Goal: Navigation & Orientation: Go to known website

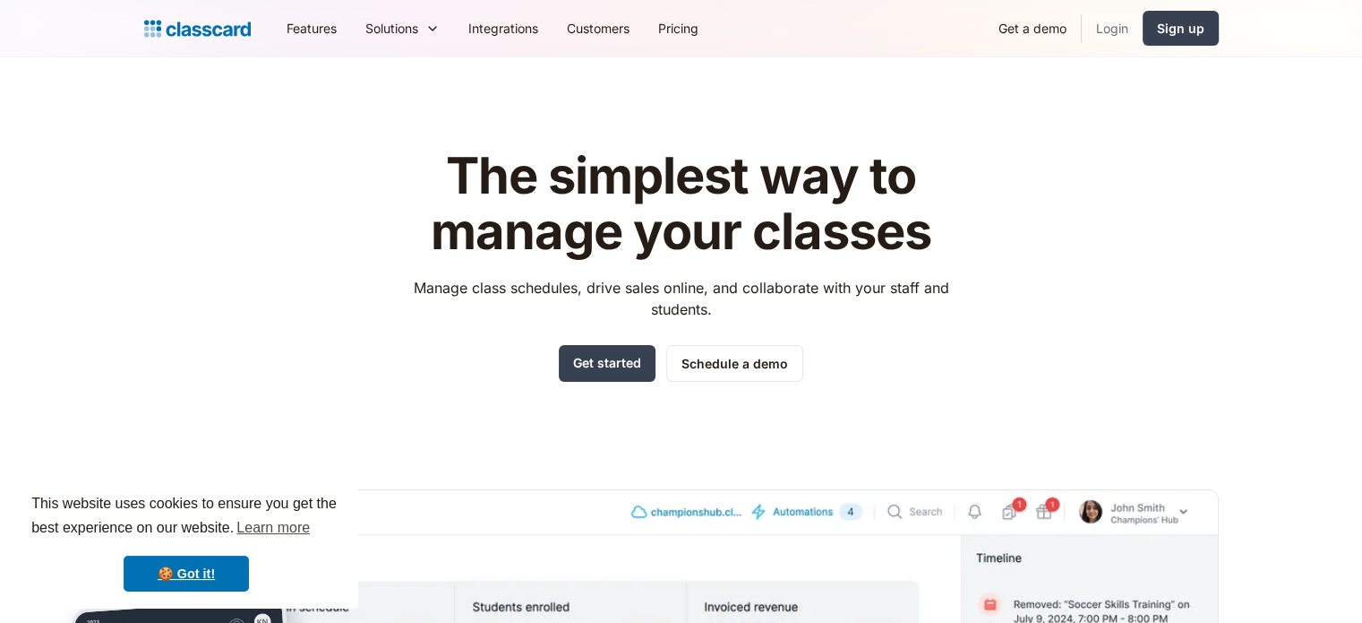
click at [1122, 27] on link "Login" at bounding box center [1112, 28] width 61 height 40
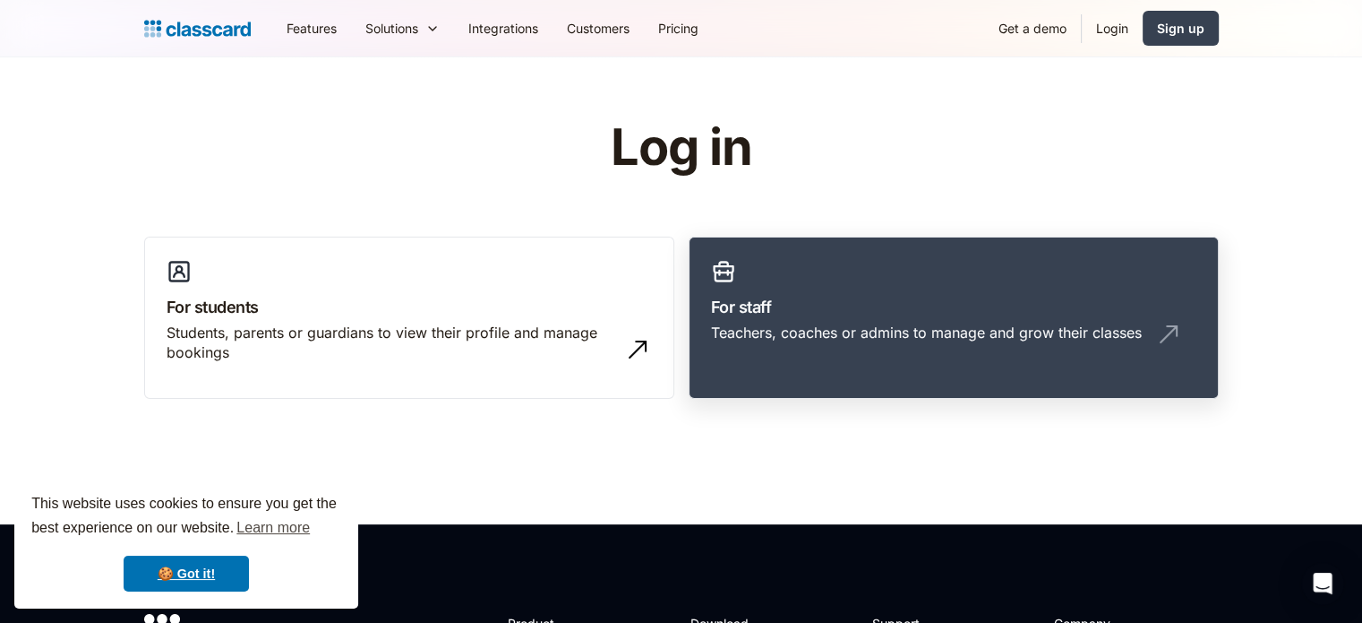
click at [795, 316] on h3 "For staff" at bounding box center [954, 307] width 486 height 24
